Goal: Check status

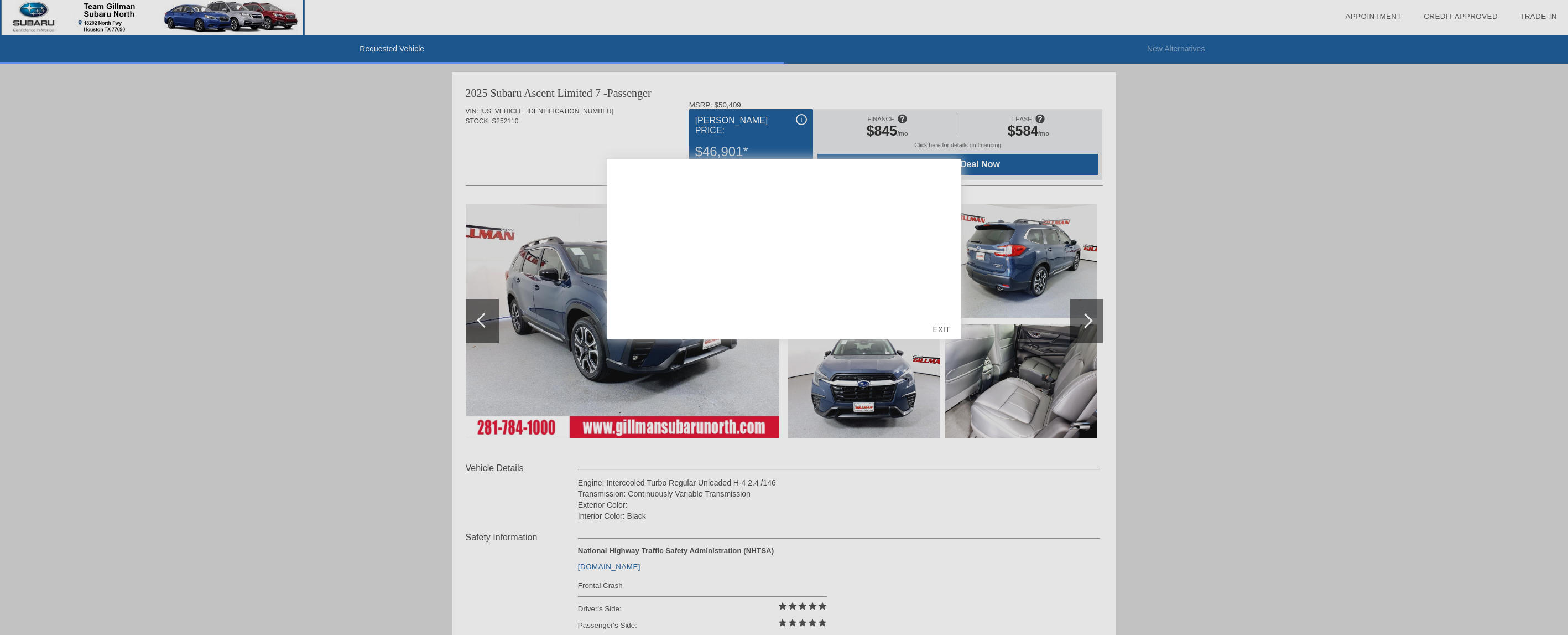
click at [1255, 198] on div at bounding box center [784, 318] width 1568 height 635
